Goal: Task Accomplishment & Management: Use online tool/utility

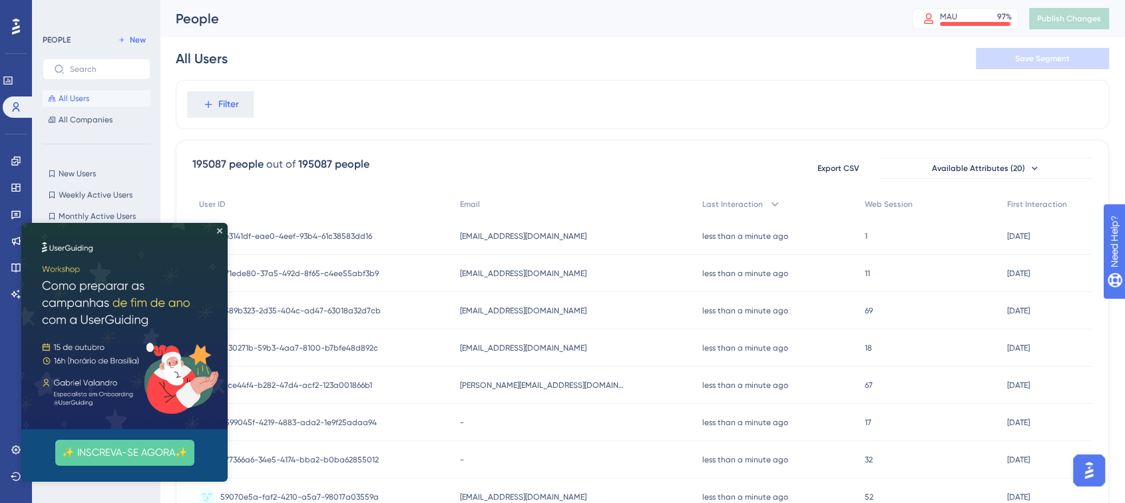
click at [216, 230] on img at bounding box center [124, 326] width 206 height 206
click at [220, 229] on icon "Close Preview" at bounding box center [219, 230] width 5 height 5
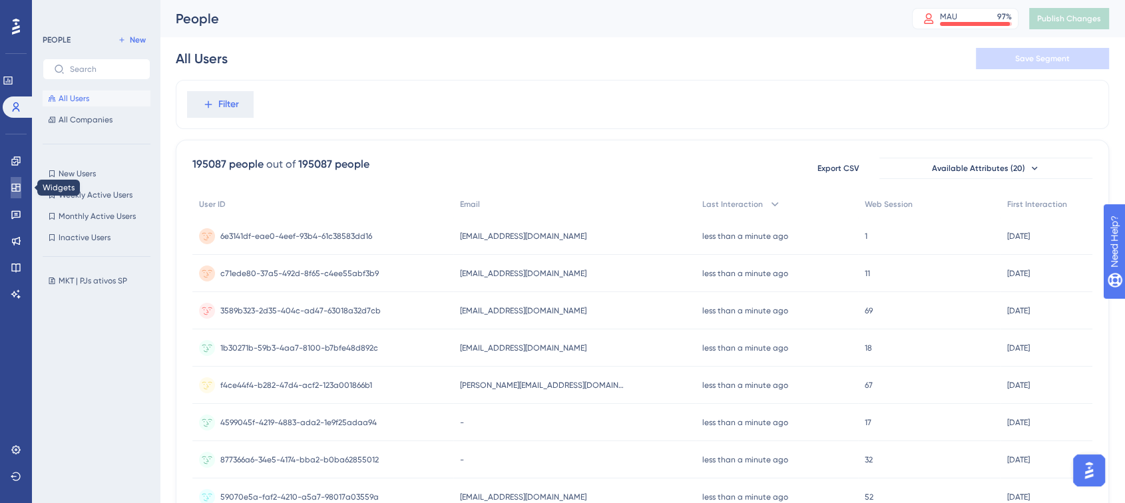
click at [14, 189] on icon at bounding box center [16, 187] width 11 height 11
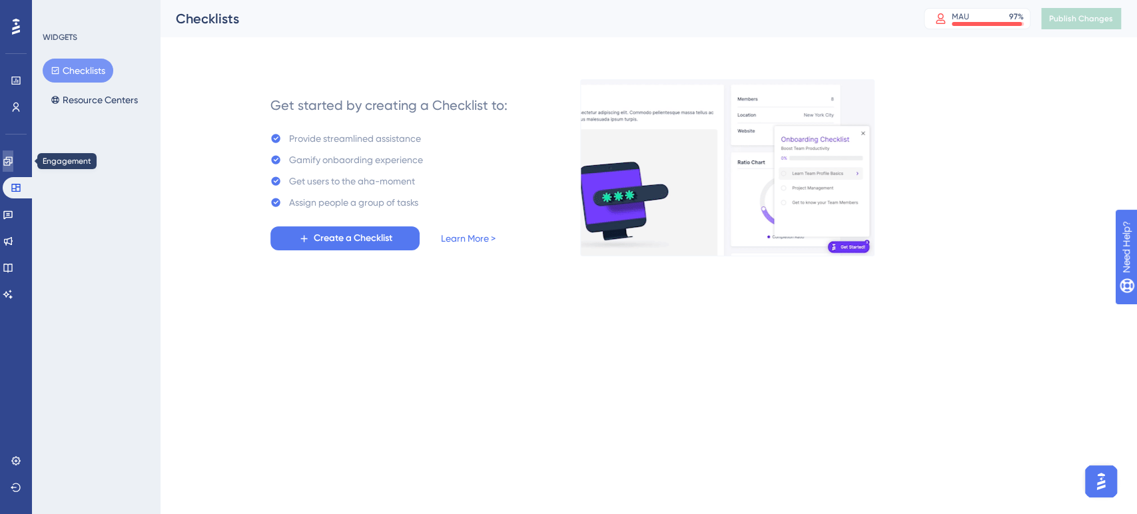
click at [13, 164] on link at bounding box center [8, 160] width 11 height 21
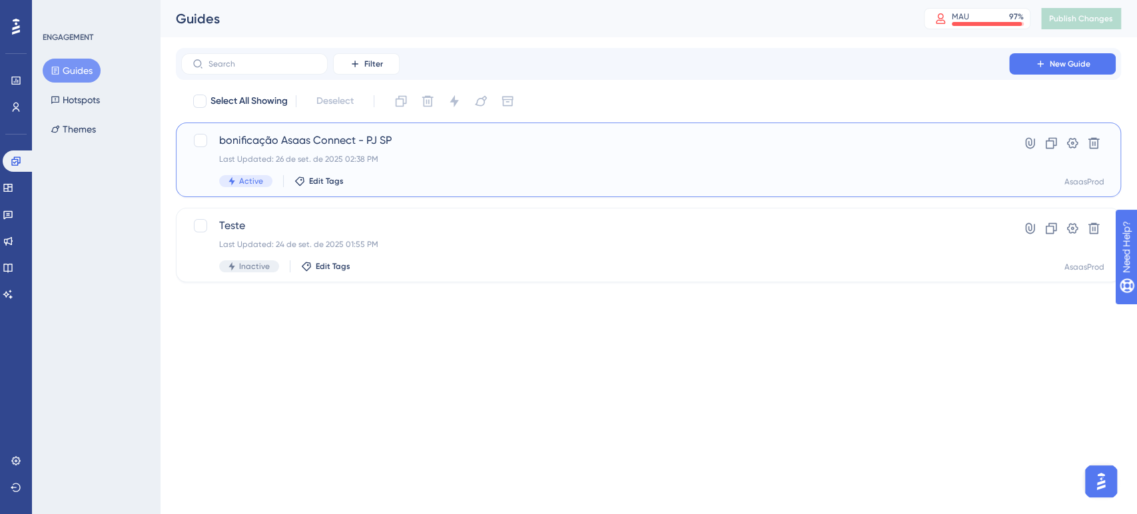
click at [328, 142] on span "bonificação Asaas Connect - PJ SP" at bounding box center [595, 140] width 752 height 16
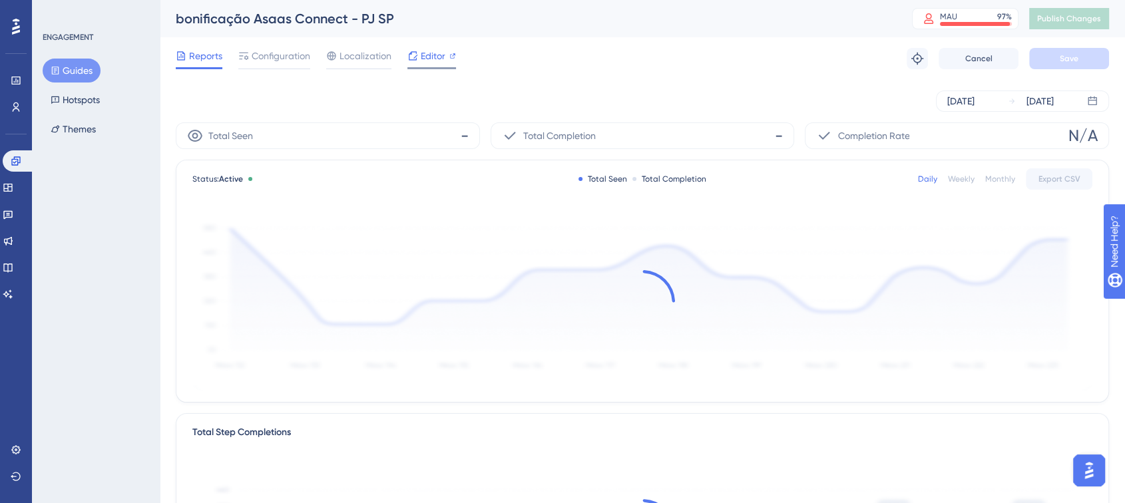
click at [421, 53] on span "Editor" at bounding box center [433, 56] width 25 height 16
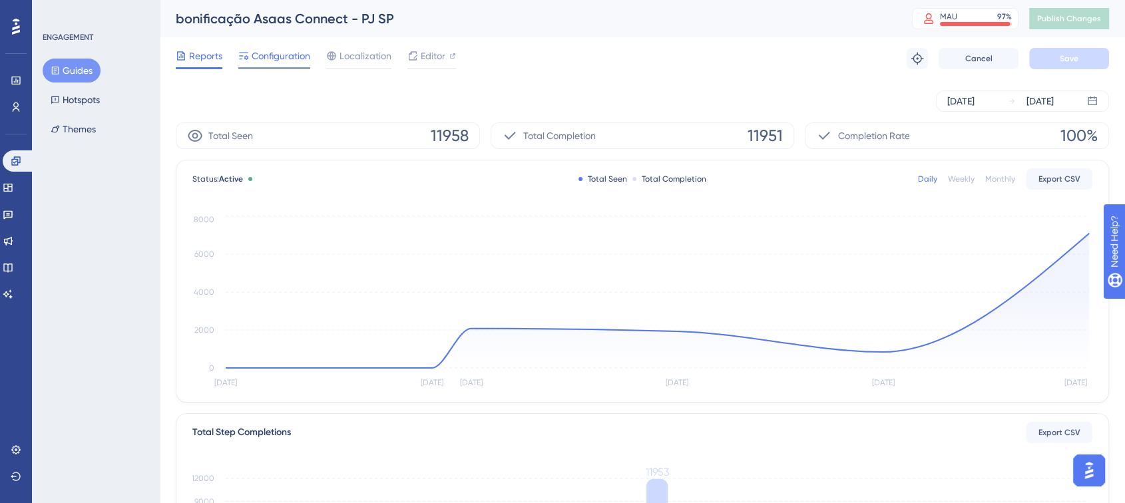
click at [289, 50] on span "Configuration" at bounding box center [281, 56] width 59 height 16
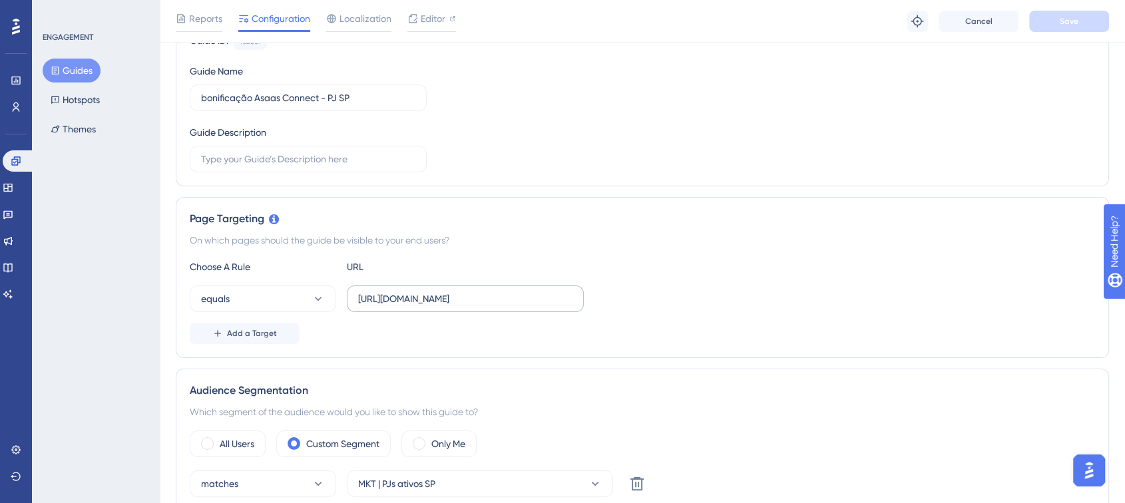
scroll to position [222, 0]
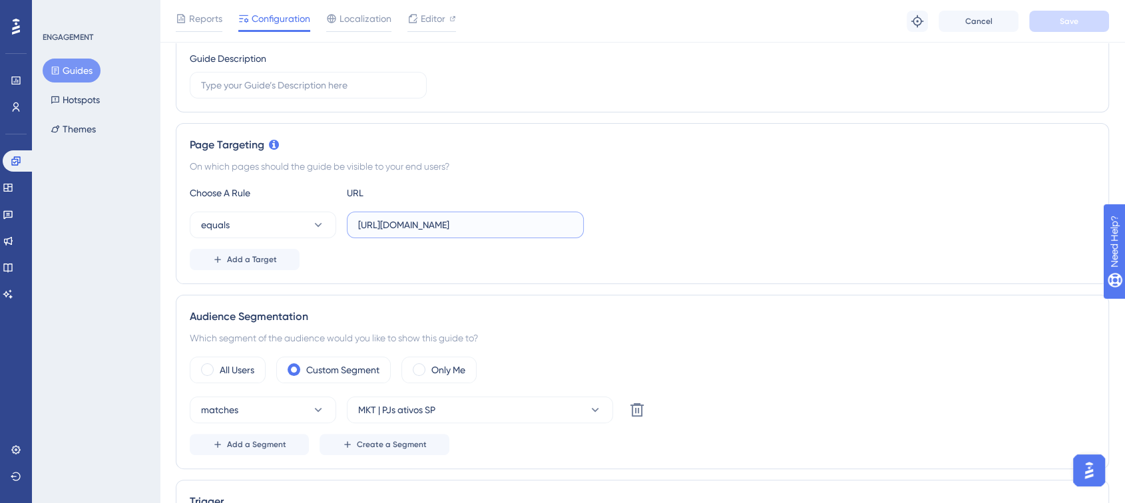
click at [460, 219] on input "[URL][DOMAIN_NAME]" at bounding box center [465, 225] width 214 height 15
click at [460, 218] on input "[URL][DOMAIN_NAME]" at bounding box center [465, 225] width 214 height 15
click at [777, 240] on div "Choose A Rule URL equals [URL][DOMAIN_NAME] Add a Target" at bounding box center [642, 227] width 905 height 85
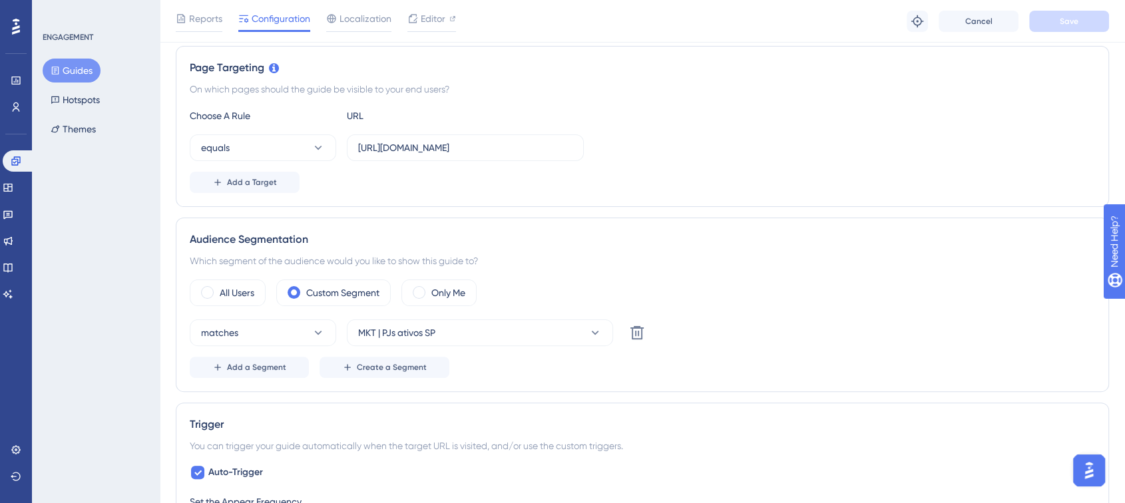
scroll to position [0, 0]
